Goal: Task Accomplishment & Management: Manage account settings

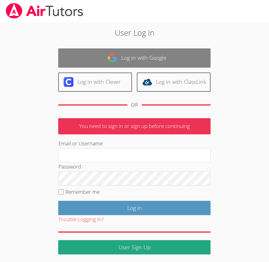
click at [137, 56] on link "Log in with Google" at bounding box center [134, 58] width 153 height 19
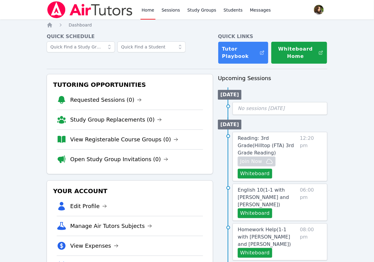
click at [198, 12] on link "Study Groups" at bounding box center [201, 10] width 31 height 20
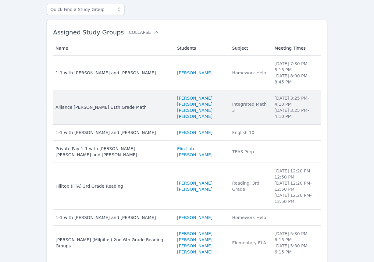
scroll to position [49, 0]
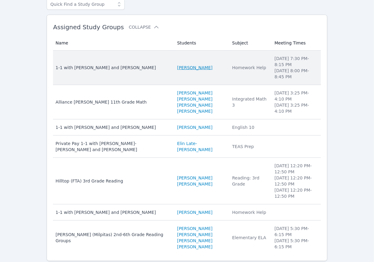
click at [188, 65] on link "[PERSON_NAME]" at bounding box center [194, 68] width 35 height 6
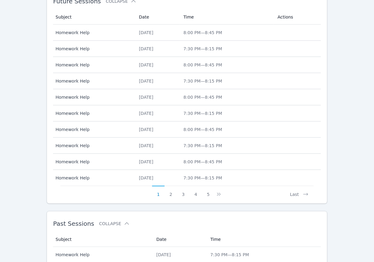
scroll to position [201, 0]
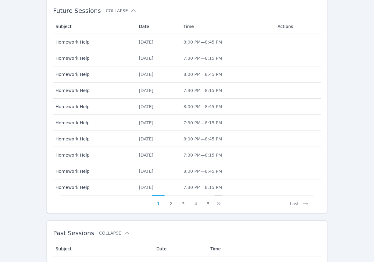
click at [219, 202] on icon at bounding box center [219, 204] width 6 height 6
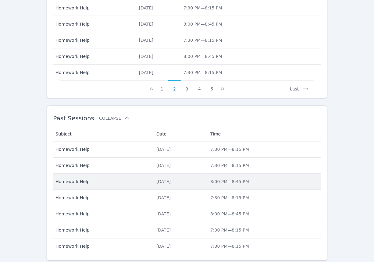
scroll to position [299, 0]
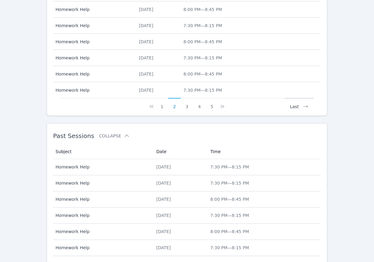
click at [269, 107] on button "Last" at bounding box center [299, 104] width 28 height 12
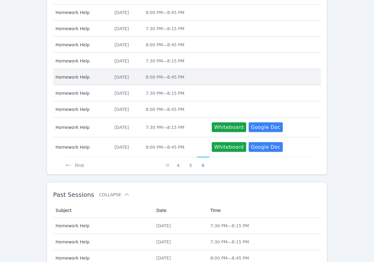
scroll to position [232, 0]
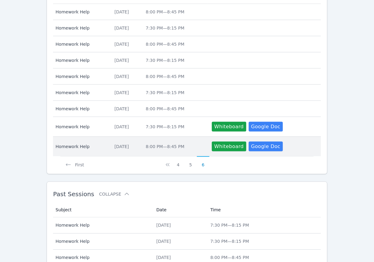
click at [165, 145] on span "8:00 PM — 8:45 PM" at bounding box center [165, 146] width 39 height 5
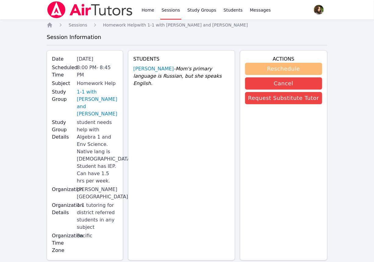
click at [269, 68] on button "Reschedule" at bounding box center [283, 69] width 77 height 12
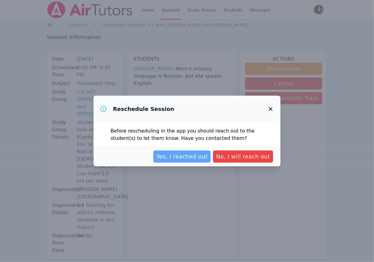
click at [193, 156] on span "Yes, I reached out" at bounding box center [181, 157] width 51 height 9
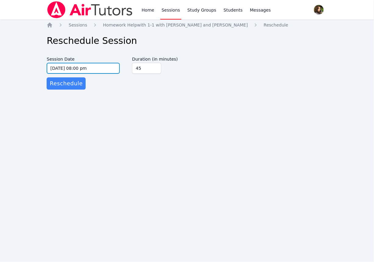
click at [77, 68] on input "[DATE] 08:00 pm" at bounding box center [83, 68] width 73 height 11
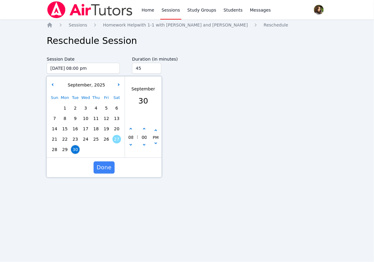
click at [63, 150] on span "29" at bounding box center [65, 150] width 9 height 9
click at [131, 145] on icon "button" at bounding box center [131, 144] width 2 height 2
type input "[DATE] 07:00 pm"
type input "07"
click at [131, 145] on icon "button" at bounding box center [131, 144] width 2 height 2
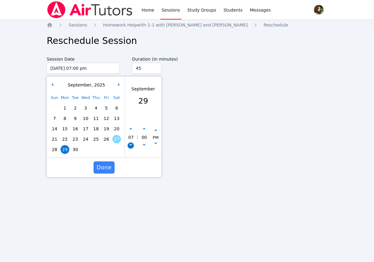
type input "[DATE] 06:00 pm"
type input "06"
click at [131, 145] on icon "button" at bounding box center [131, 144] width 2 height 2
type input "[DATE] 05:00 pm"
type input "05"
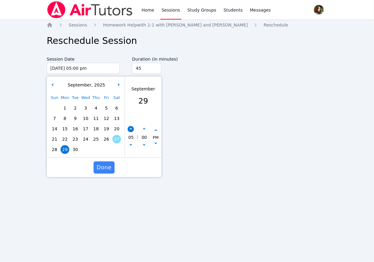
click at [132, 130] on button "button" at bounding box center [131, 129] width 6 height 6
type input "[DATE] 06:00 pm"
type input "06"
click at [144, 128] on button "button" at bounding box center [144, 129] width 6 height 6
type input "[DATE] 06:05 pm"
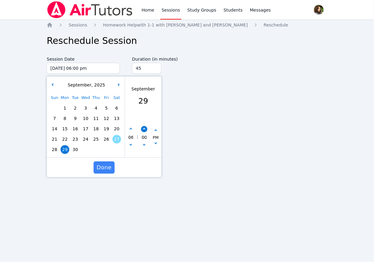
type input "05"
click at [144, 128] on button "button" at bounding box center [144, 129] width 6 height 6
type input "[DATE] 06:10 pm"
type input "10"
click at [144, 128] on button "button" at bounding box center [144, 129] width 6 height 6
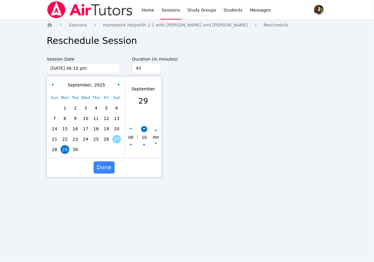
type input "[DATE] 06:15 pm"
type input "15"
click at [144, 128] on button "button" at bounding box center [144, 129] width 6 height 6
type input "[DATE] 06:20 pm"
type input "20"
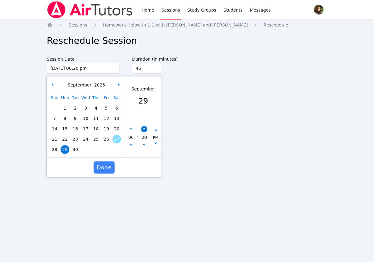
click at [144, 128] on button "button" at bounding box center [144, 129] width 6 height 6
type input "[DATE] 06:25 pm"
type input "25"
click at [144, 128] on button "button" at bounding box center [144, 129] width 6 height 6
type input "[DATE] 06:30 pm"
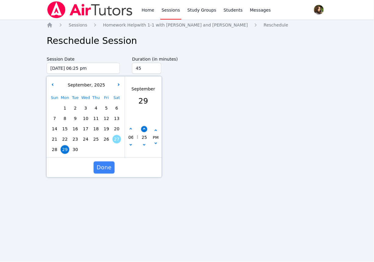
type input "30"
click at [102, 168] on span "Done" at bounding box center [104, 168] width 15 height 9
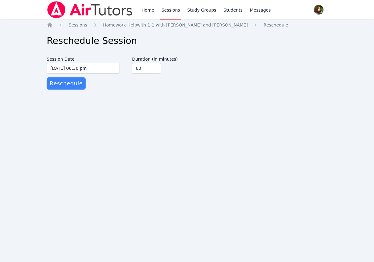
type input "60"
click at [156, 66] on input "60" at bounding box center [146, 68] width 29 height 11
click at [58, 85] on span "Reschedule" at bounding box center [66, 83] width 33 height 9
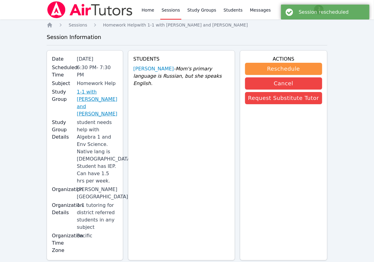
click at [96, 97] on link "1-1 with [PERSON_NAME] and [PERSON_NAME]" at bounding box center [97, 102] width 41 height 29
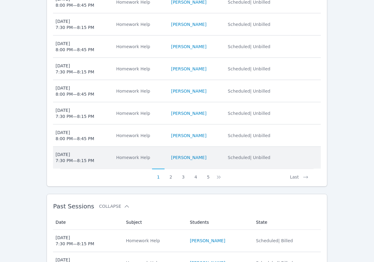
scroll to position [302, 0]
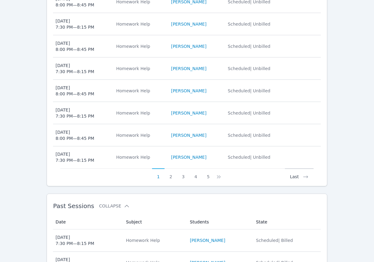
click at [269, 169] on button "Last" at bounding box center [299, 175] width 28 height 12
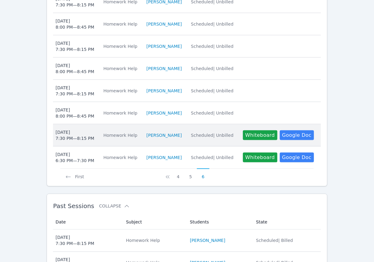
click at [212, 124] on td "State Scheduled | Unbilled" at bounding box center [214, 135] width 52 height 22
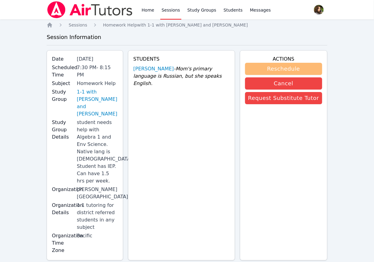
click at [269, 67] on button "Reschedule" at bounding box center [283, 69] width 77 height 12
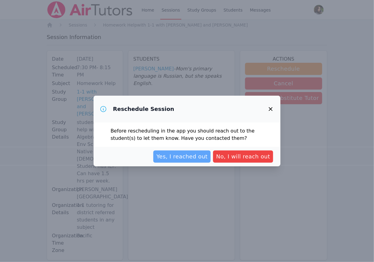
click at [203, 156] on span "Yes, I reached out" at bounding box center [181, 157] width 51 height 9
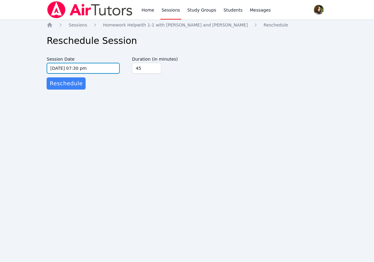
click at [110, 70] on input "[DATE] 07:30 pm" at bounding box center [83, 68] width 73 height 11
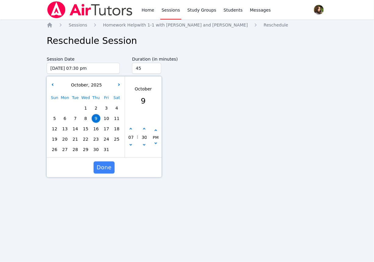
click at [65, 118] on span "6" at bounding box center [65, 118] width 9 height 9
type input "[DATE] 07:30 pm"
type input "60"
click at [156, 68] on input "60" at bounding box center [146, 68] width 29 height 11
click at [100, 169] on span "Done" at bounding box center [104, 168] width 15 height 9
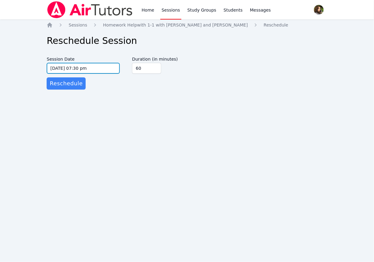
click at [89, 69] on input "[DATE] 07:30 pm" at bounding box center [83, 68] width 73 height 11
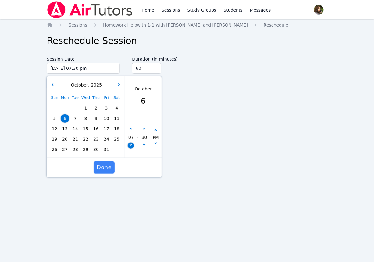
click at [133, 147] on button "button" at bounding box center [131, 146] width 6 height 6
type input "[DATE] 06:30 pm"
type input "06"
click at [102, 167] on span "Done" at bounding box center [104, 168] width 15 height 9
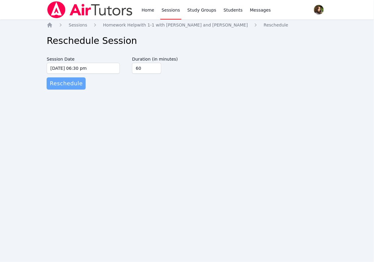
click at [73, 84] on span "Reschedule" at bounding box center [66, 83] width 33 height 9
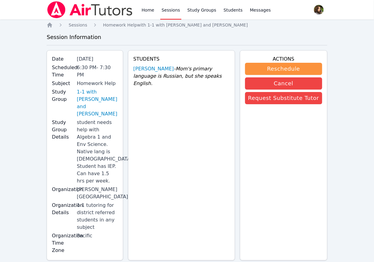
click at [228, 38] on h3 "Session Information" at bounding box center [187, 37] width 281 height 9
click at [150, 11] on link "Home" at bounding box center [148, 10] width 15 height 20
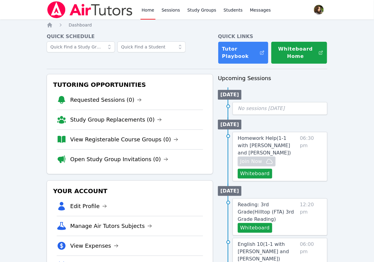
click at [240, 57] on link "Tutor Playbook" at bounding box center [243, 52] width 51 height 23
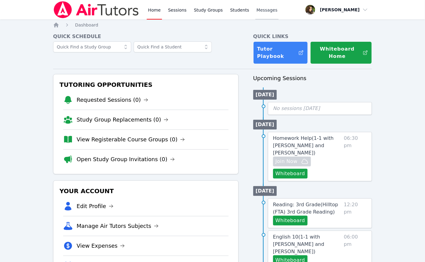
click at [262, 8] on span "Messages" at bounding box center [267, 10] width 21 height 6
